Goal: Task Accomplishment & Management: Use online tool/utility

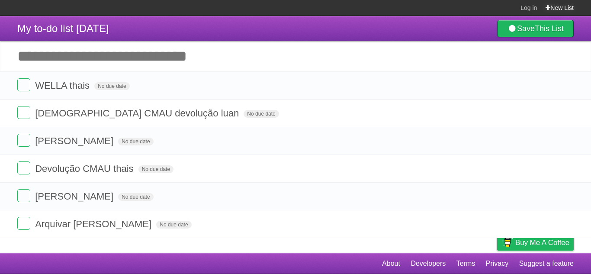
click at [557, 8] on link "New List" at bounding box center [559, 8] width 28 height 16
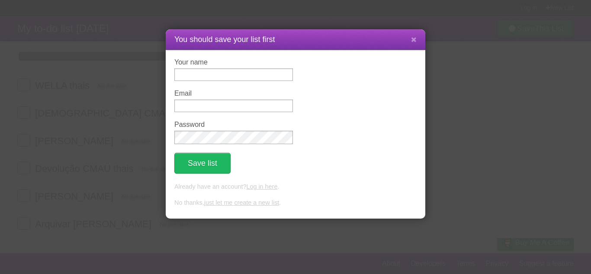
click at [256, 205] on link "just let me create a new list" at bounding box center [241, 202] width 75 height 7
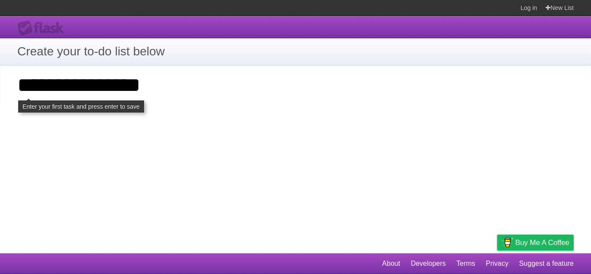
type input "**********"
click input "**********" at bounding box center [0, 0] width 0 height 0
